Goal: Task Accomplishment & Management: Complete application form

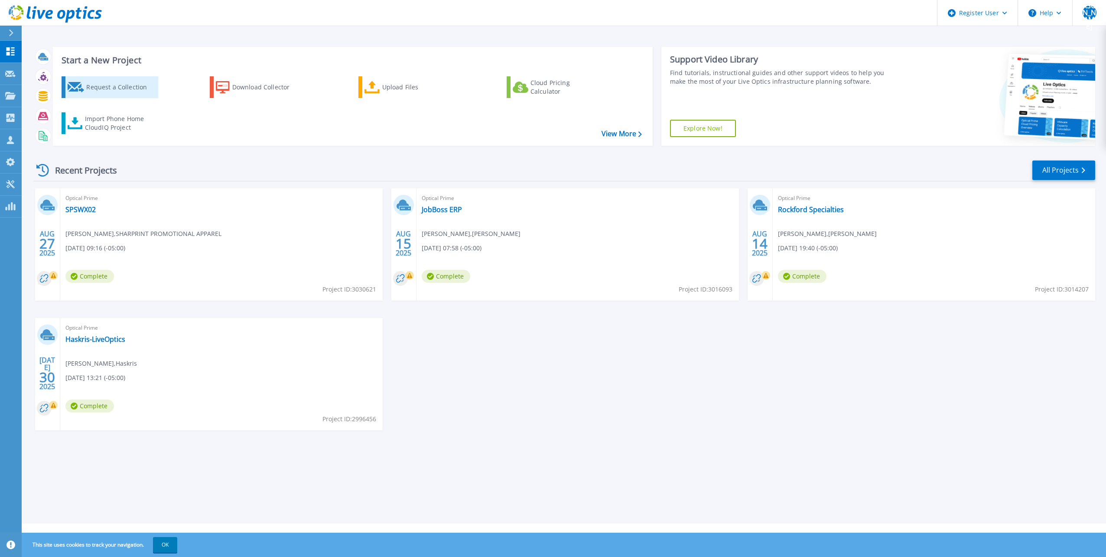
click at [108, 90] on div "Request a Collection" at bounding box center [120, 86] width 69 height 17
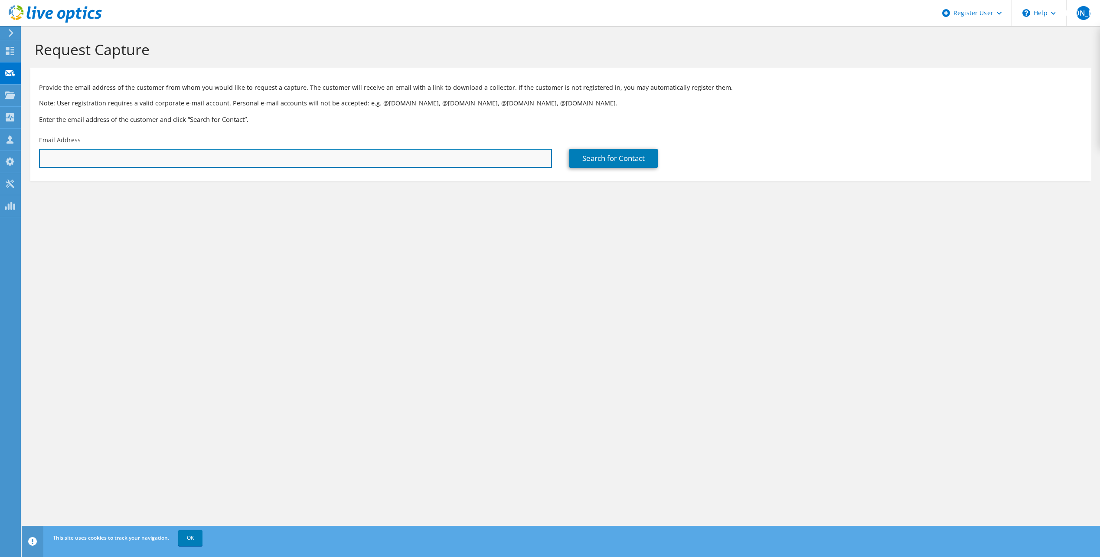
click at [134, 156] on input "text" at bounding box center [295, 158] width 513 height 19
